Goal: Information Seeking & Learning: Check status

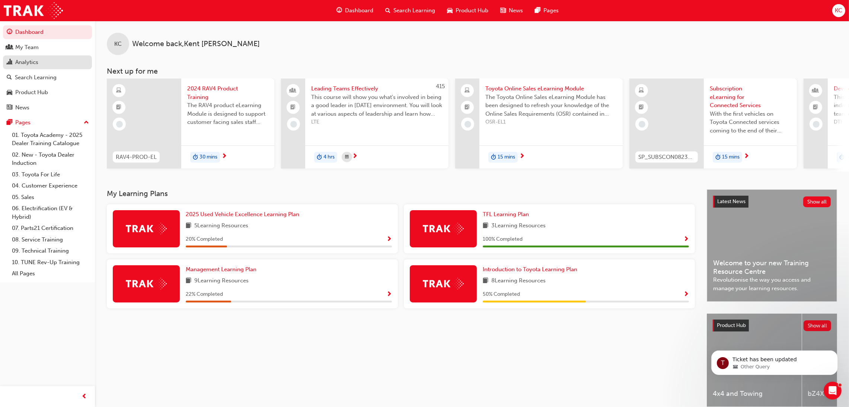
click at [24, 63] on div "Analytics" at bounding box center [26, 62] width 23 height 9
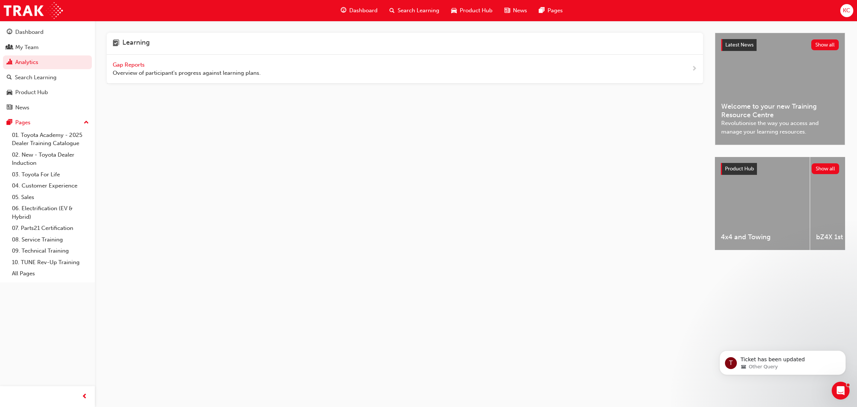
click at [133, 66] on span "Gap Reports" at bounding box center [129, 64] width 33 height 7
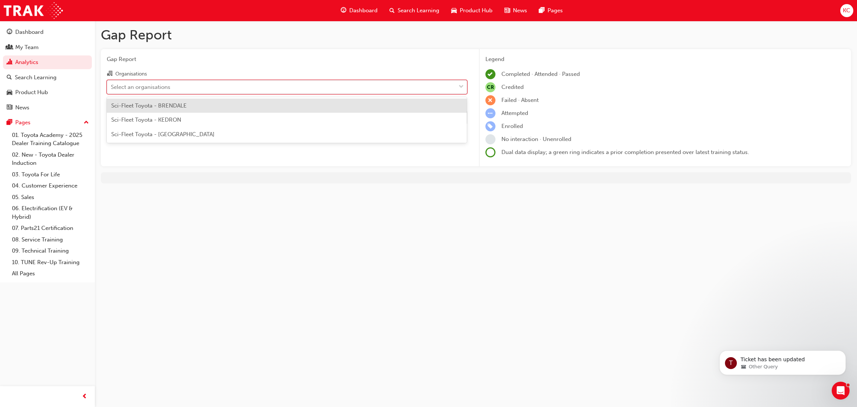
click at [287, 87] on div "Select an organisations" at bounding box center [281, 86] width 349 height 13
click at [112, 87] on input "Organisations option Sci-Fleet Toyota - BRENDALE focused, 1 of 3. 3 results ava…" at bounding box center [111, 86] width 1 height 6
click at [276, 106] on div "Sci-Fleet Toyota - BRENDALE" at bounding box center [287, 106] width 361 height 15
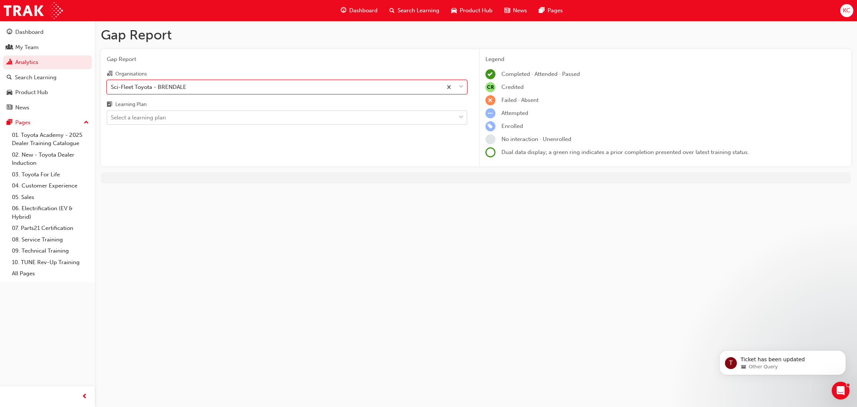
click at [241, 121] on div "Select a learning plan" at bounding box center [281, 117] width 349 height 13
click at [112, 121] on input "Learning Plan Select a learning plan" at bounding box center [111, 117] width 1 height 6
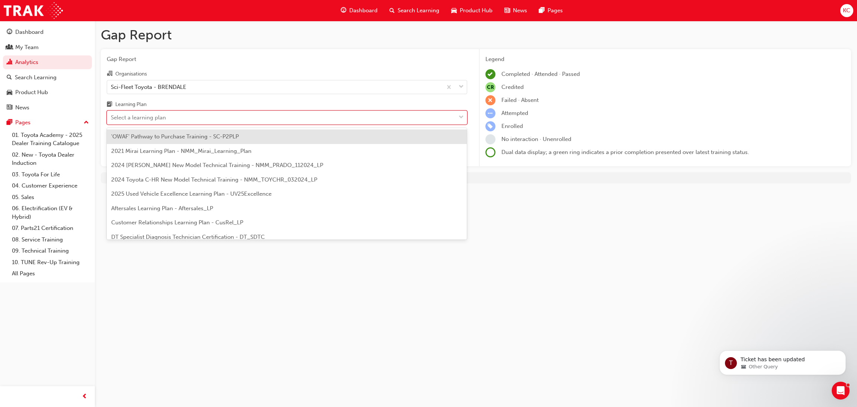
click at [239, 138] on div "'OWAF' Pathway to Purchase Training - SC-P2PLP" at bounding box center [287, 137] width 361 height 15
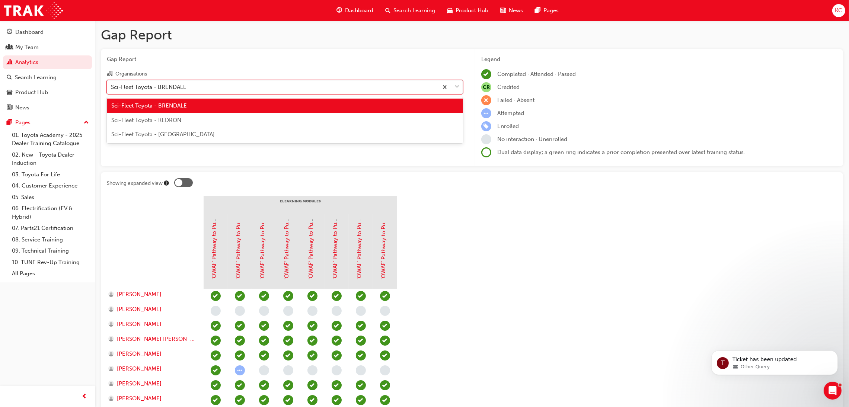
click at [222, 92] on div "Sci-Fleet Toyota - BRENDALE" at bounding box center [272, 86] width 331 height 13
click at [112, 90] on input "Organisations option Sci-Fleet Toyota - BRENDALE, selected. option Sci-Fleet To…" at bounding box center [111, 86] width 1 height 6
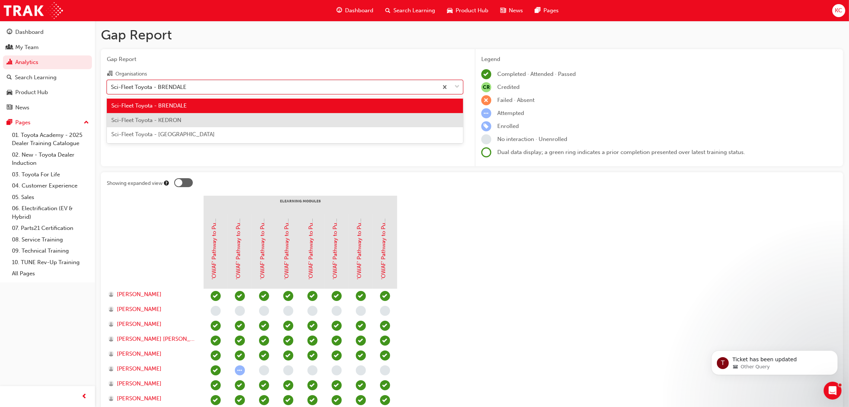
click at [201, 119] on div "Sci-Fleet Toyota - KEDRON" at bounding box center [285, 120] width 356 height 15
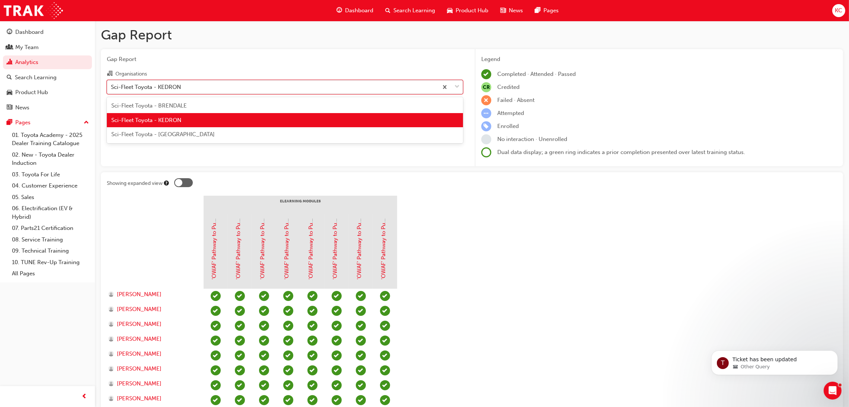
click at [166, 88] on div "Sci-Fleet Toyota - KEDRON" at bounding box center [146, 87] width 70 height 9
click at [112, 88] on input "Organisations option Sci-Fleet Toyota - KEDRON, selected. option Sci-Fleet Toyo…" at bounding box center [111, 86] width 1 height 6
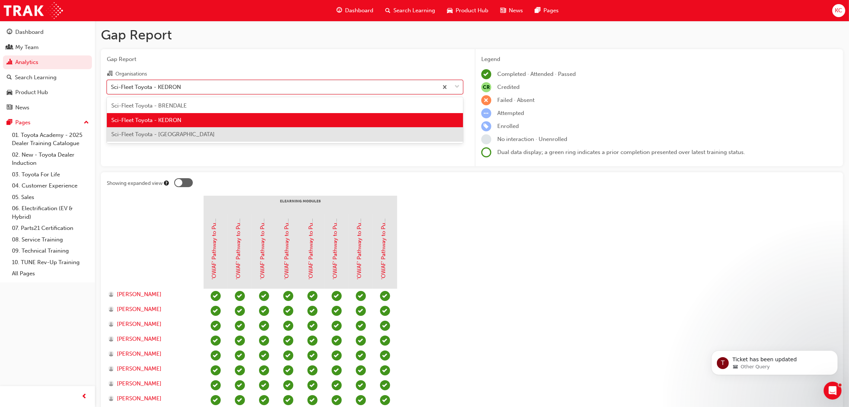
click at [164, 131] on span "Sci-Fleet Toyota - [GEOGRAPHIC_DATA]" at bounding box center [162, 134] width 103 height 7
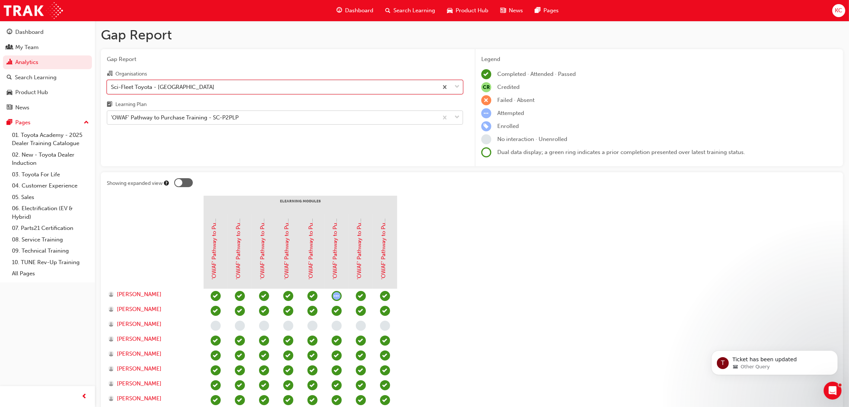
click at [256, 118] on div "'OWAF' Pathway to Purchase Training - SC-P2PLP" at bounding box center [272, 117] width 331 height 13
click at [112, 118] on input "Learning Plan 'OWAF' Pathway to Purchase Training - SC-P2PLP" at bounding box center [111, 117] width 1 height 6
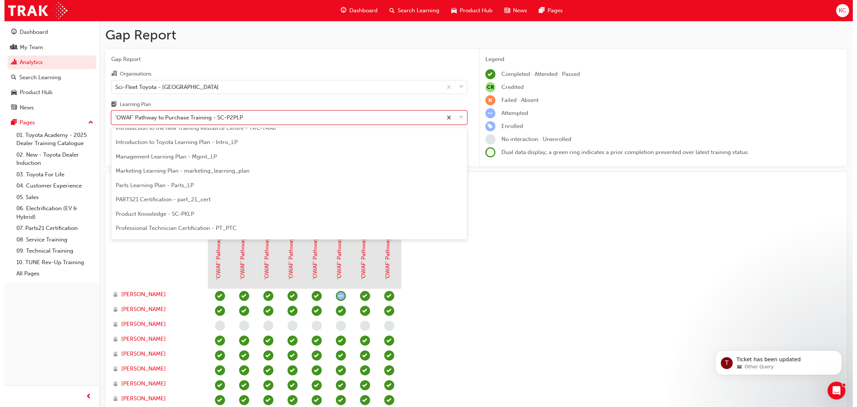
scroll to position [321, 0]
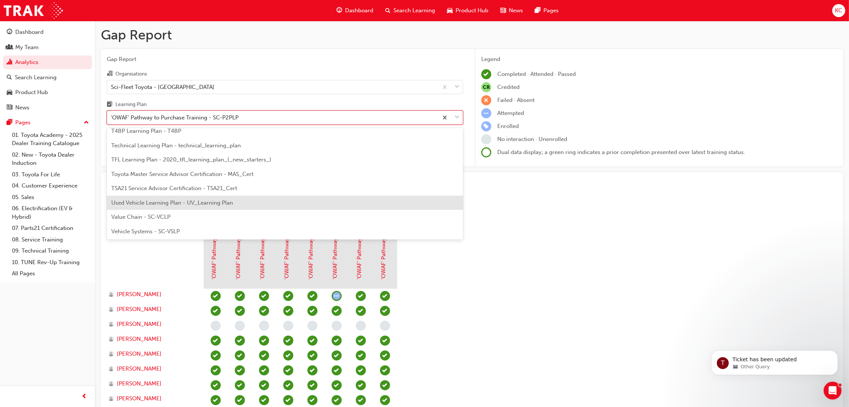
click at [221, 201] on span "Used Vehicle Learning Plan - UV_Learning Plan" at bounding box center [172, 202] width 122 height 7
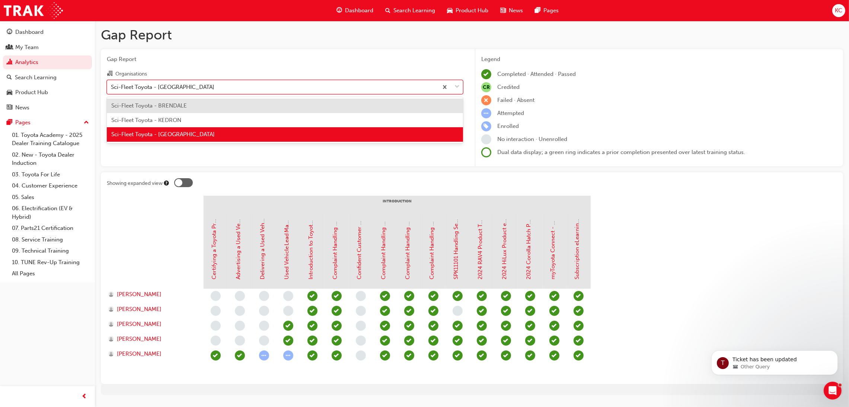
click at [217, 87] on div "Sci-Fleet Toyota - [GEOGRAPHIC_DATA]" at bounding box center [272, 86] width 331 height 13
click at [112, 87] on input "Organisations option Sci-Fleet Toyota - [GEOGRAPHIC_DATA], selected. option Sci…" at bounding box center [111, 86] width 1 height 6
click at [190, 117] on div "Sci-Fleet Toyota - KEDRON" at bounding box center [285, 120] width 356 height 15
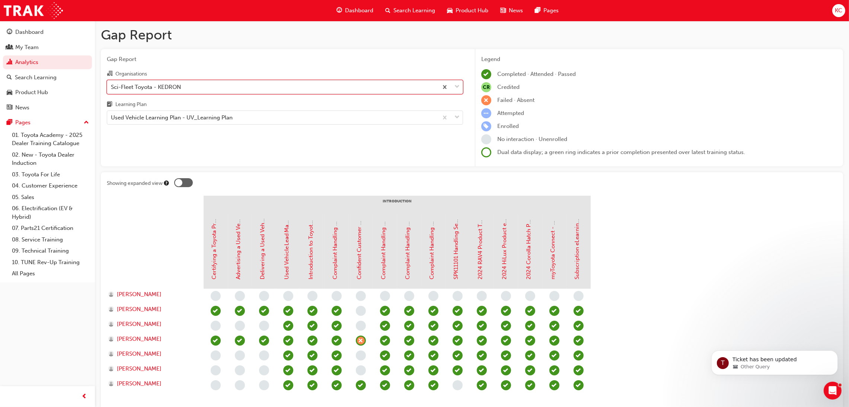
click at [201, 83] on div "Sci-Fleet Toyota - KEDRON" at bounding box center [272, 86] width 331 height 13
click at [112, 83] on input "Organisations option Sci-Fleet Toyota - KEDRON, selected. 0 results available. …" at bounding box center [111, 86] width 1 height 6
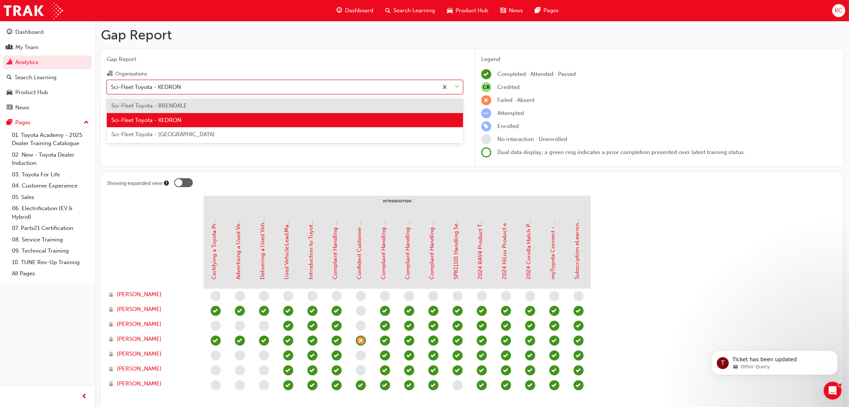
click at [195, 105] on div "Sci-Fleet Toyota - BRENDALE" at bounding box center [285, 106] width 356 height 15
